Goal: Task Accomplishment & Management: Manage account settings

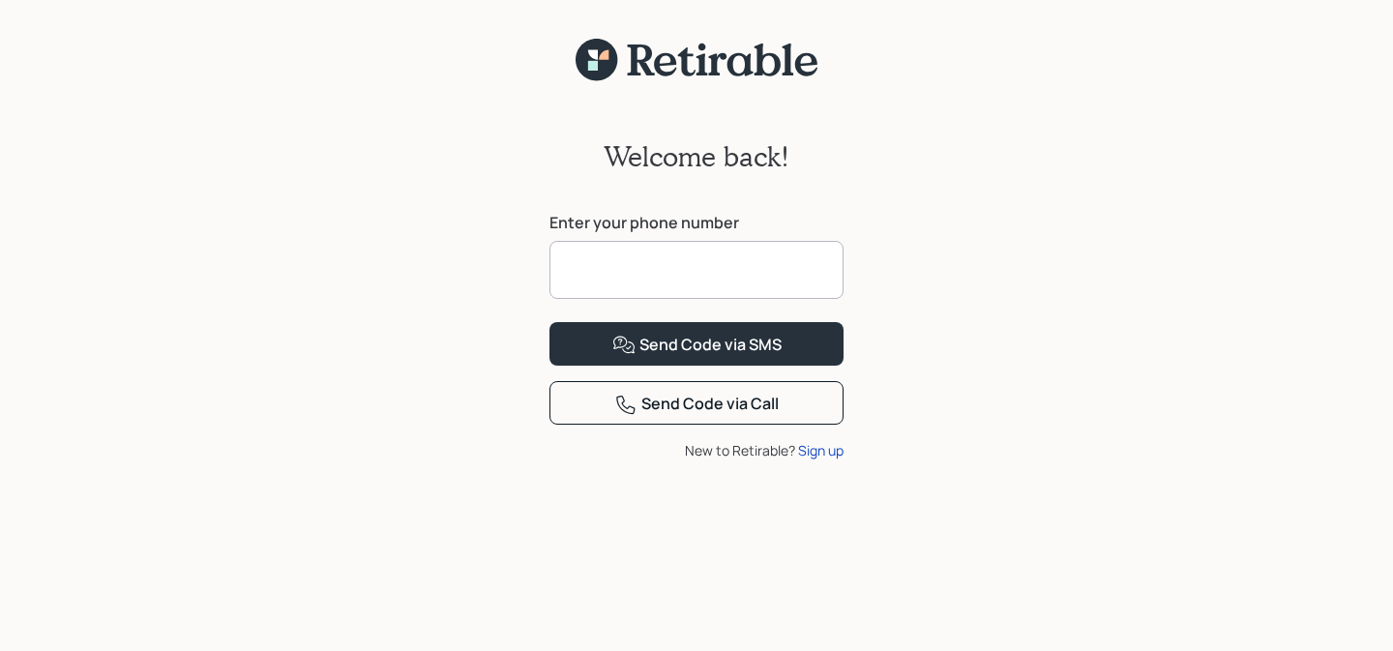
click at [589, 260] on input at bounding box center [697, 270] width 294 height 58
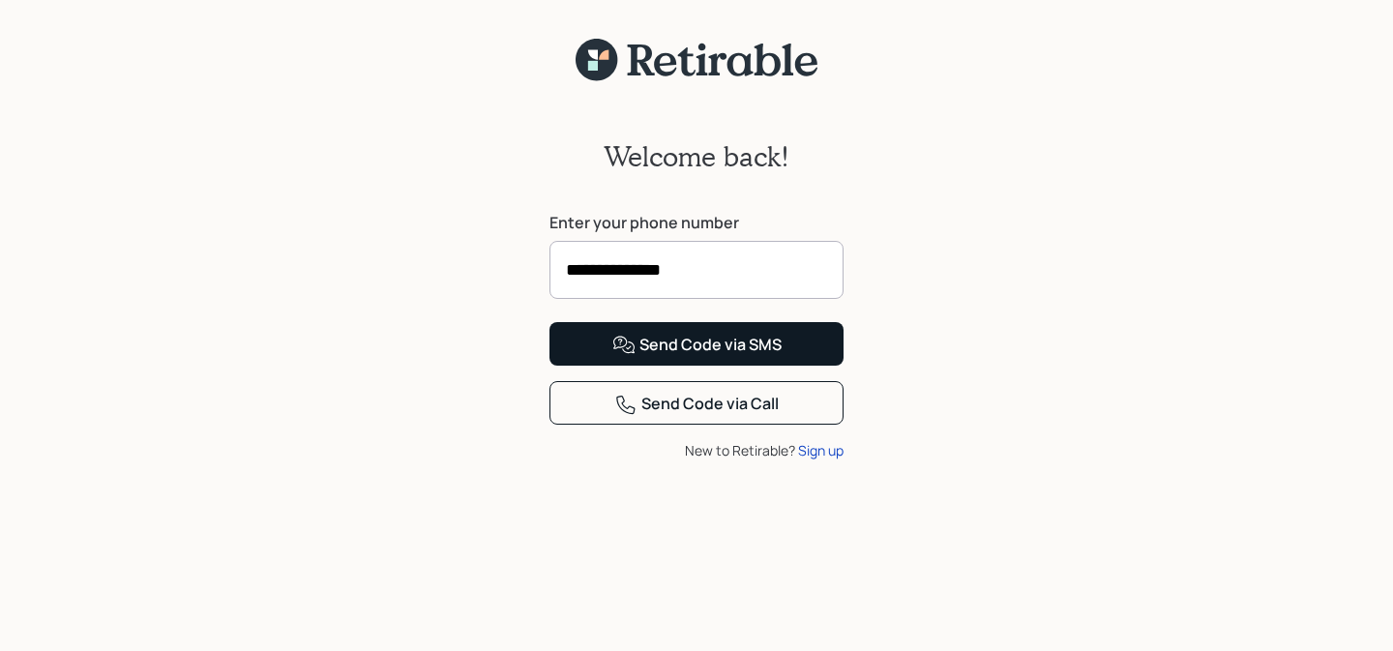
type input "**********"
click at [744, 357] on div "Send Code via SMS" at bounding box center [696, 345] width 169 height 23
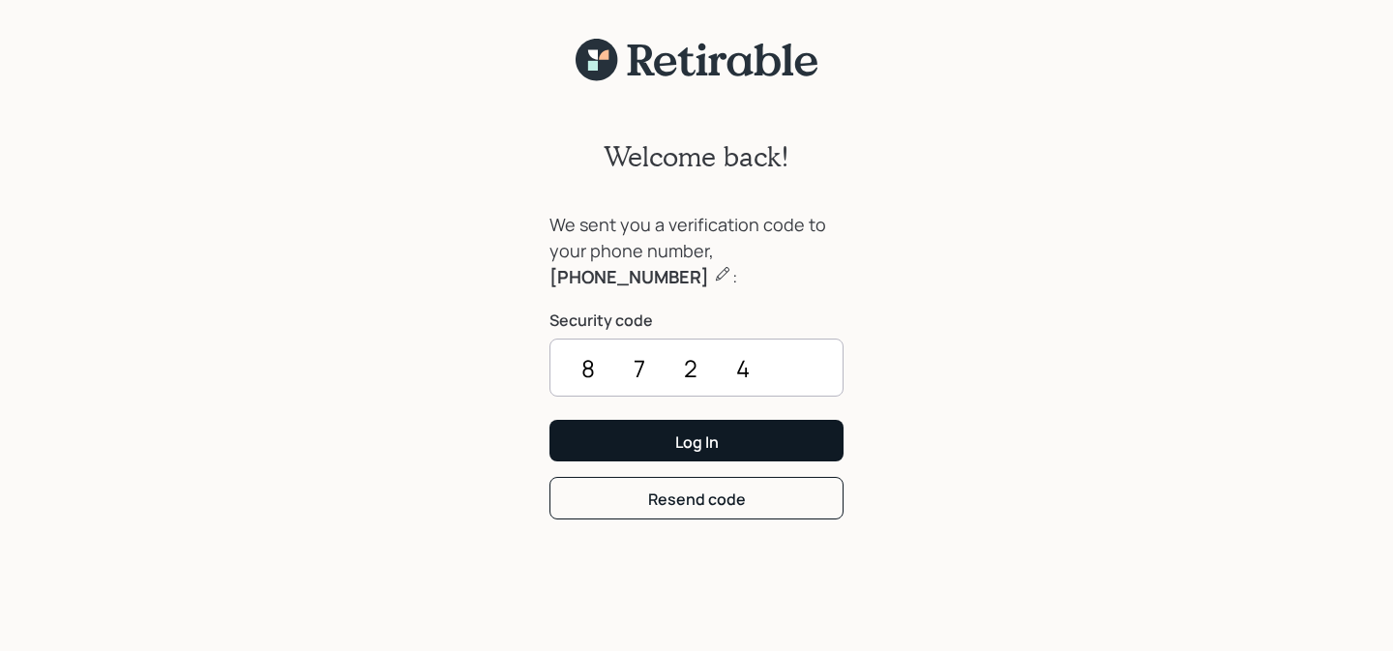
type input "8724"
click at [675, 436] on div "Log In" at bounding box center [697, 442] width 44 height 21
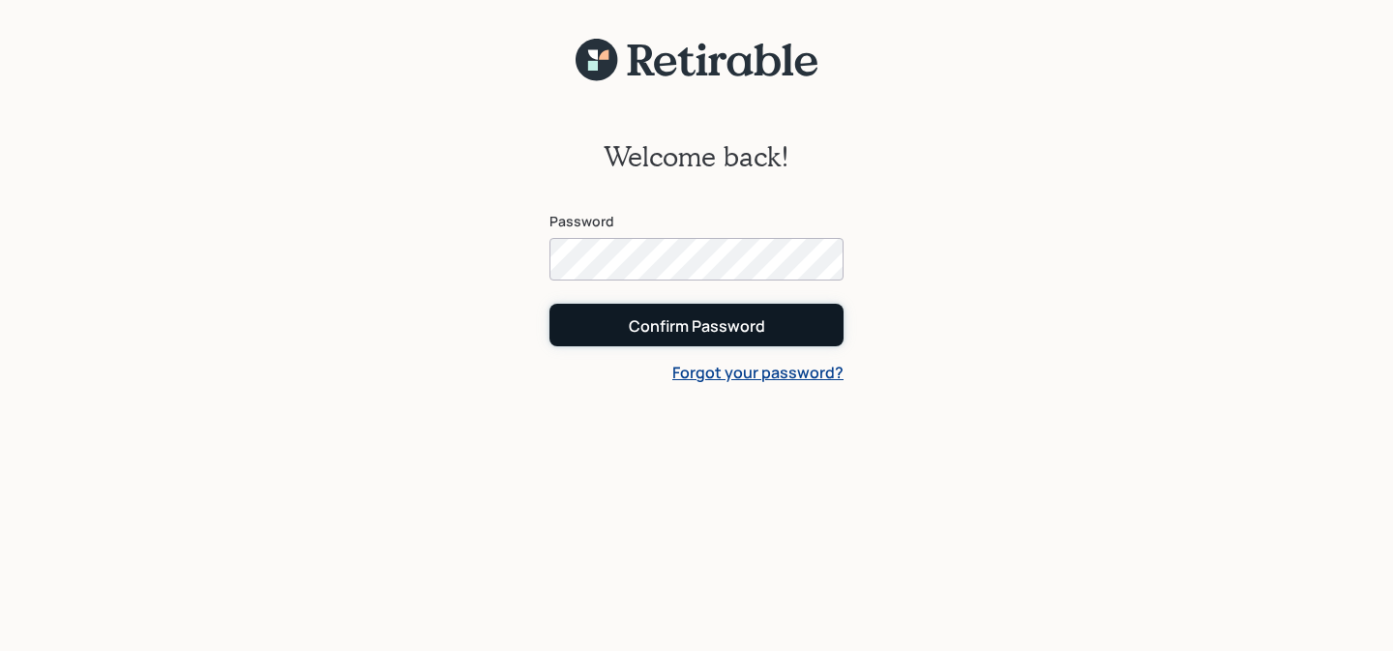
click at [707, 323] on div "Confirm Password" at bounding box center [697, 325] width 136 height 21
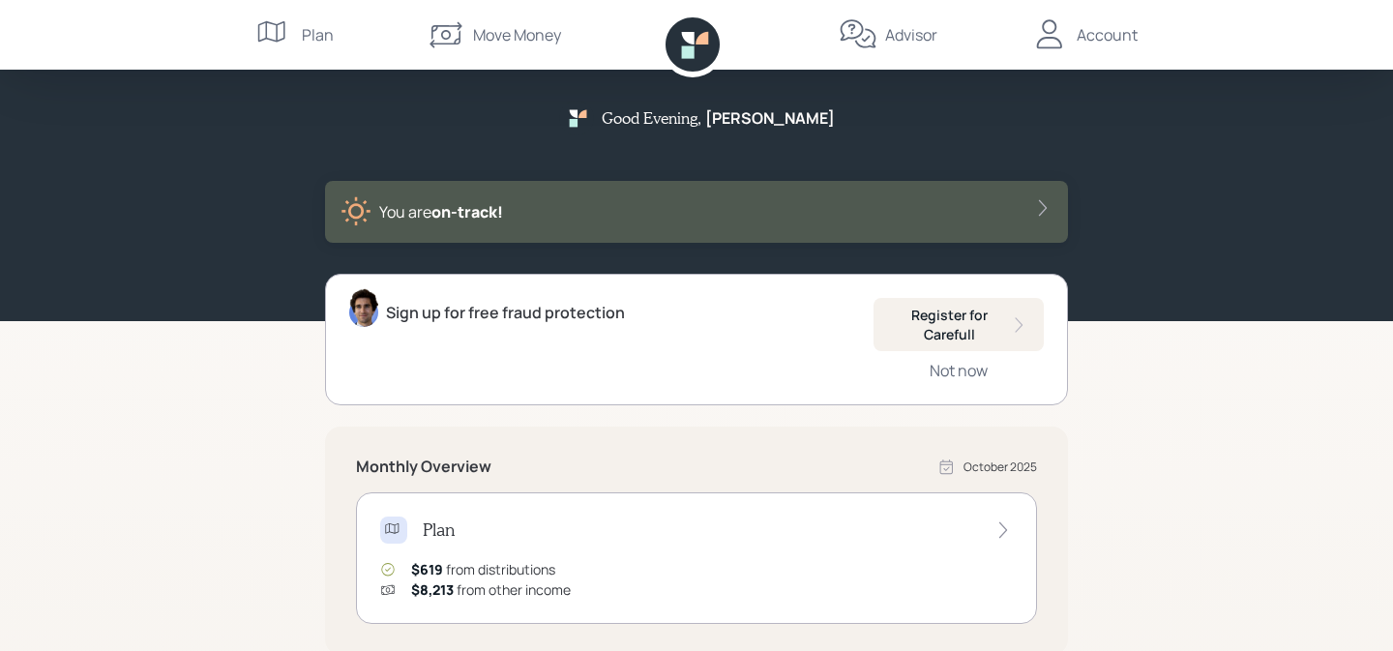
click at [275, 32] on icon at bounding box center [274, 34] width 39 height 39
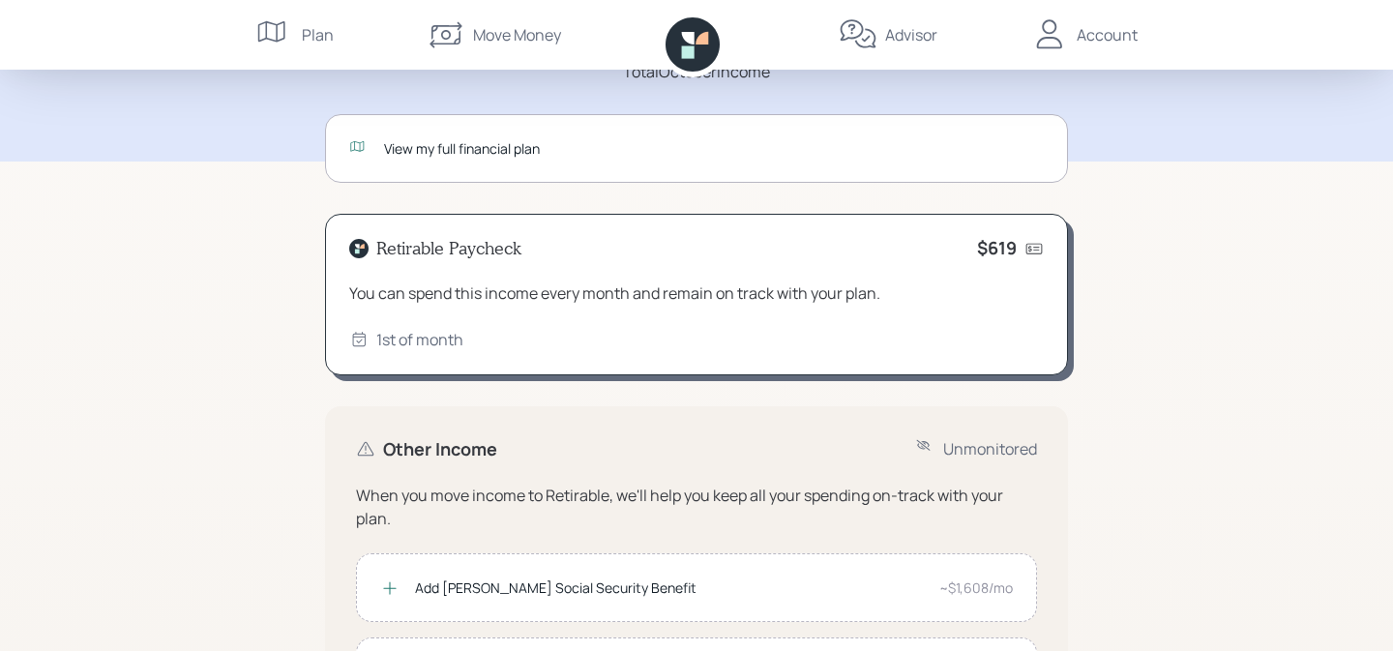
scroll to position [25, 0]
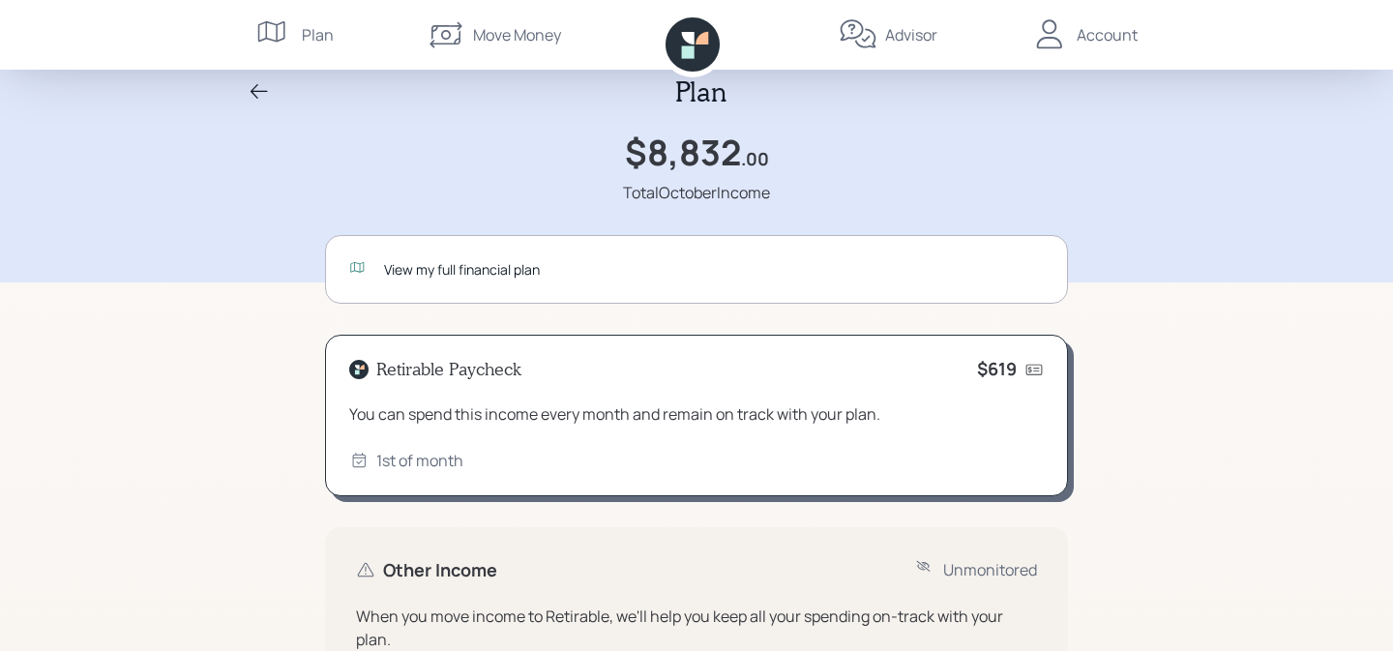
click at [696, 394] on div "Retirable Paycheck $619 You can spend this income every month and remain on tra…" at bounding box center [696, 416] width 743 height 163
click at [638, 262] on div "View my full financial plan" at bounding box center [714, 269] width 660 height 20
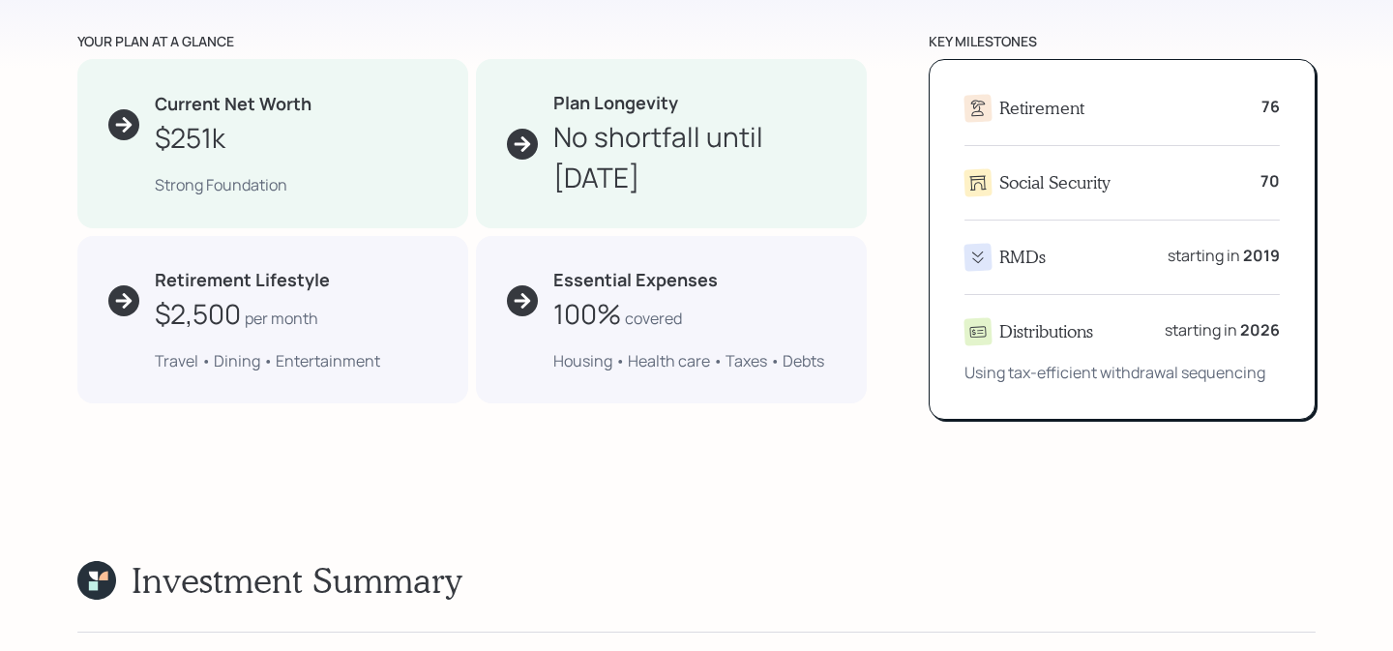
scroll to position [1029, 0]
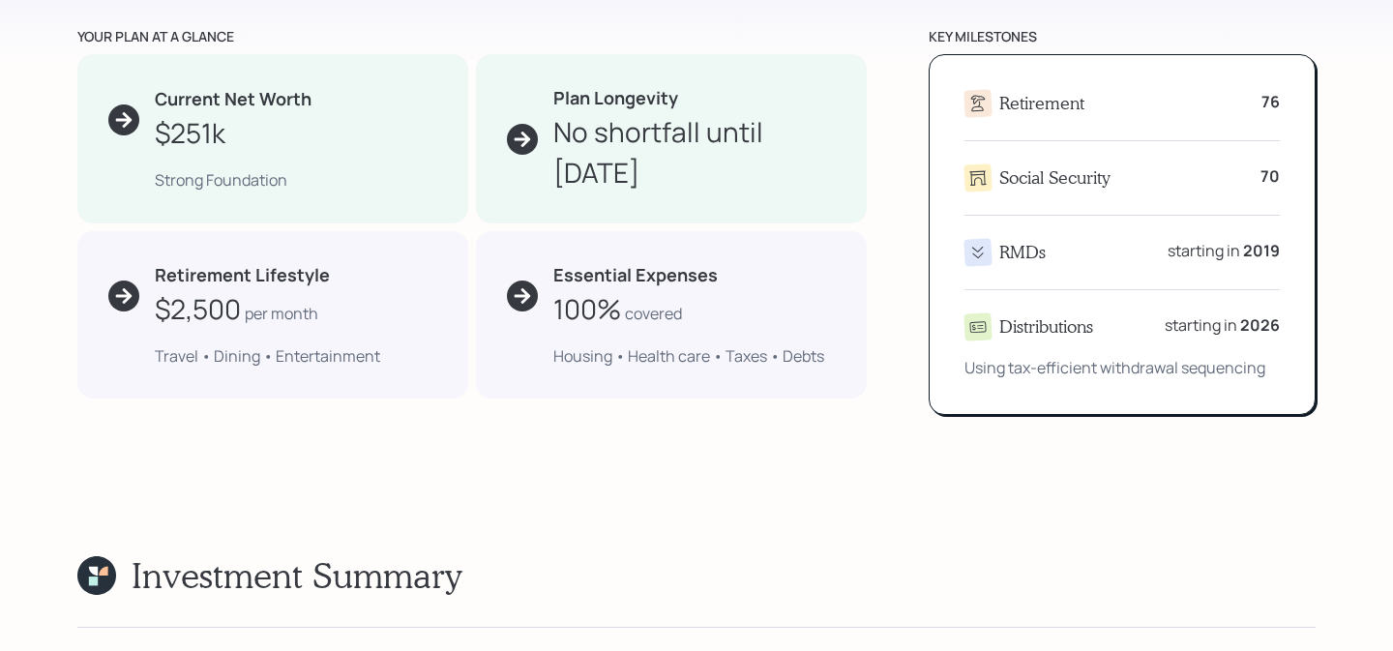
click at [123, 288] on icon at bounding box center [124, 295] width 16 height 15
click at [125, 293] on icon at bounding box center [124, 295] width 16 height 15
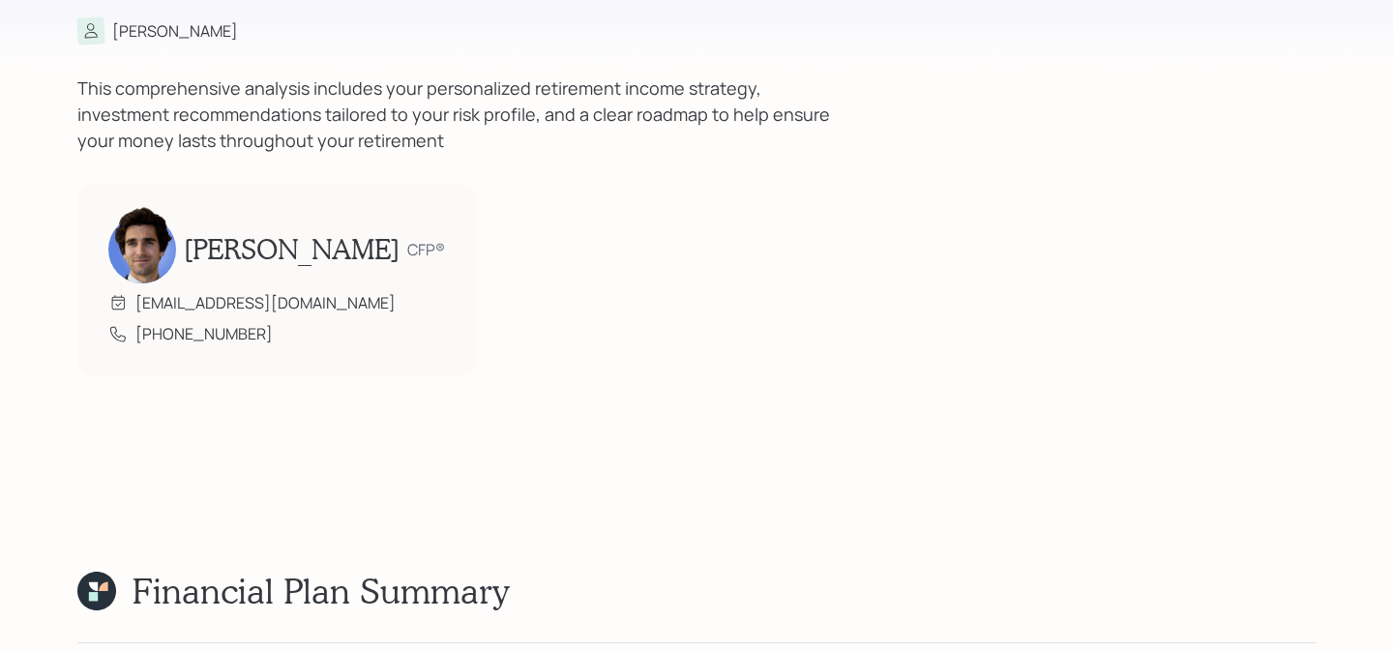
scroll to position [0, 0]
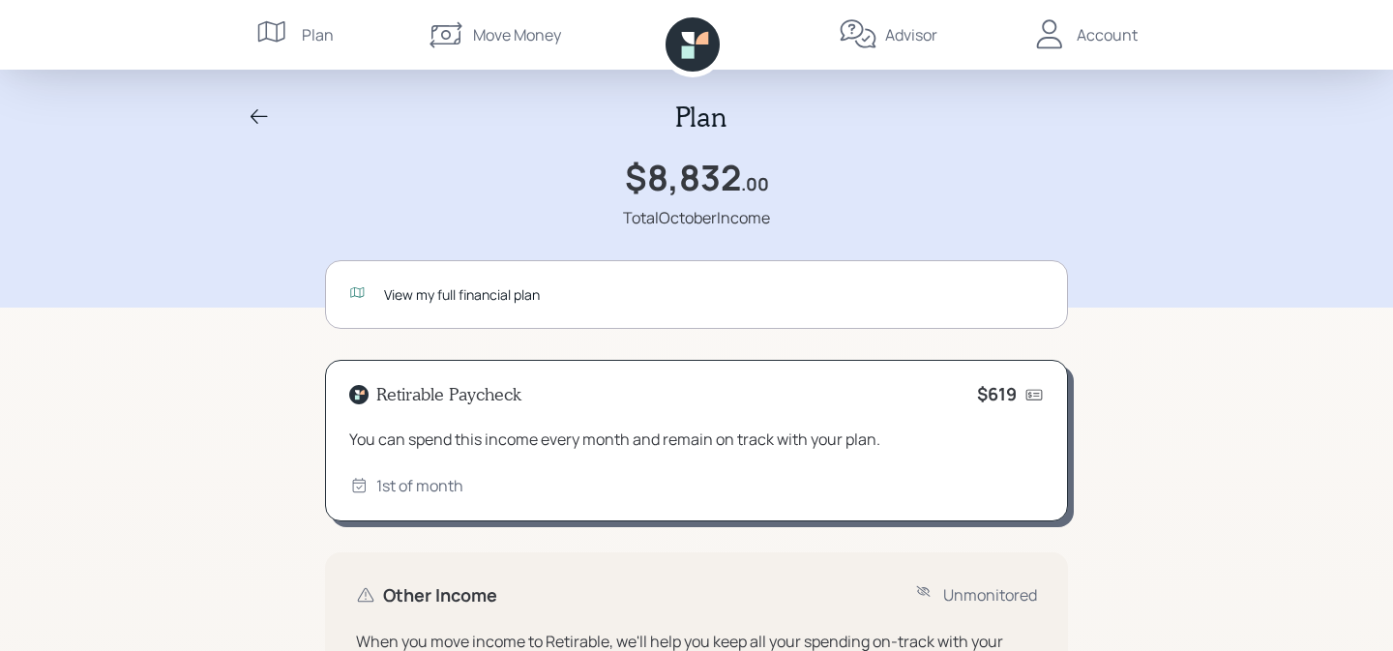
click at [1055, 34] on icon at bounding box center [1049, 34] width 39 height 39
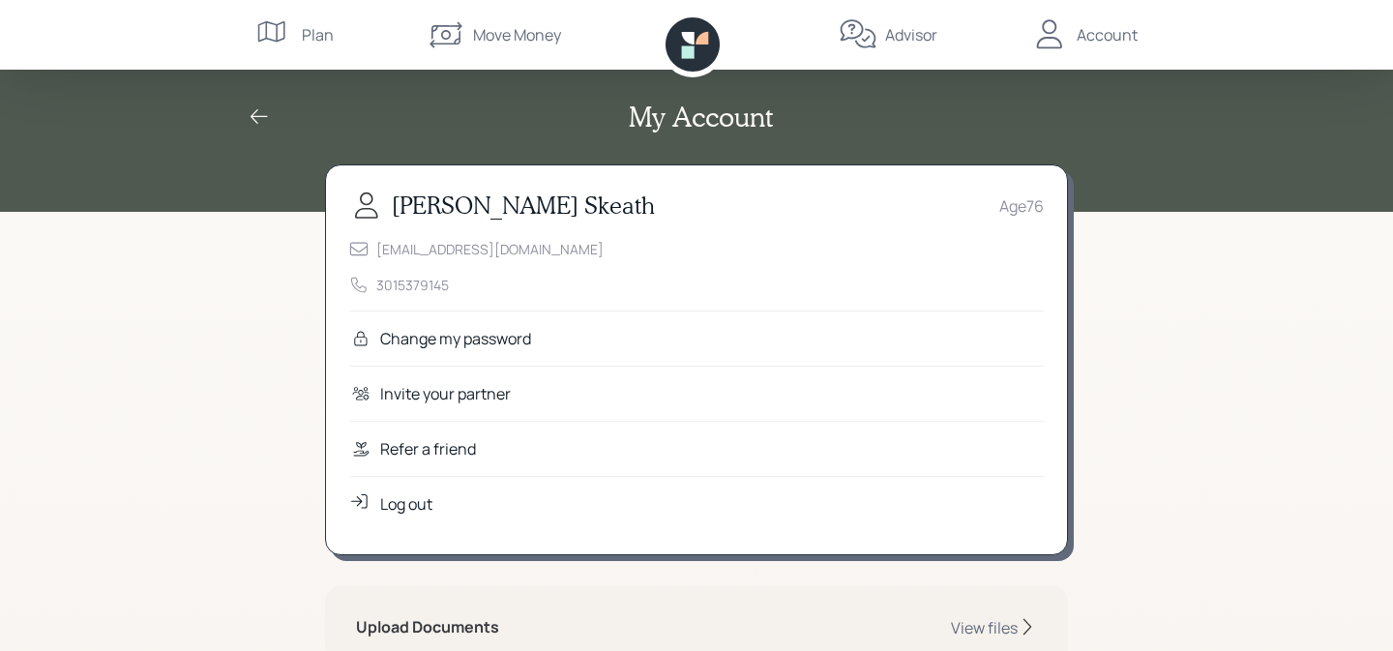
click at [1095, 32] on div "Account" at bounding box center [1107, 34] width 61 height 23
